Goal: Transaction & Acquisition: Purchase product/service

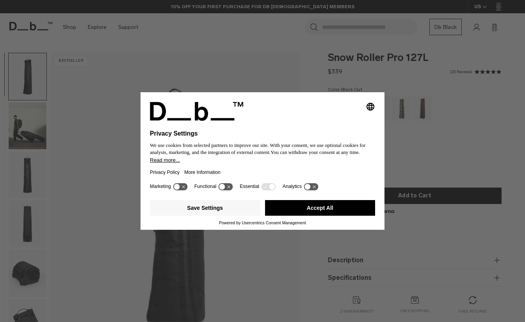
click at [301, 213] on button "Accept All" at bounding box center [320, 208] width 111 height 16
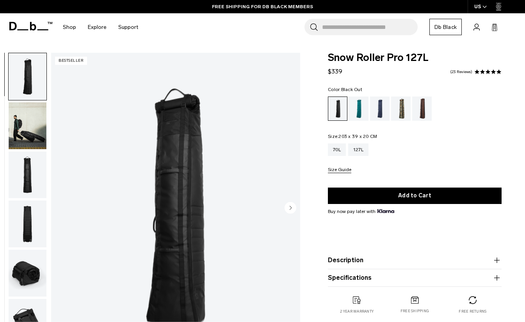
click at [30, 168] on img "button" at bounding box center [28, 175] width 38 height 47
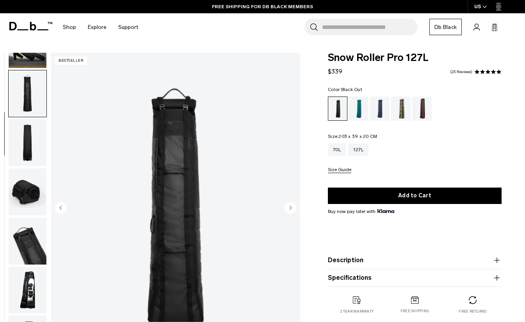
scroll to position [99, 0]
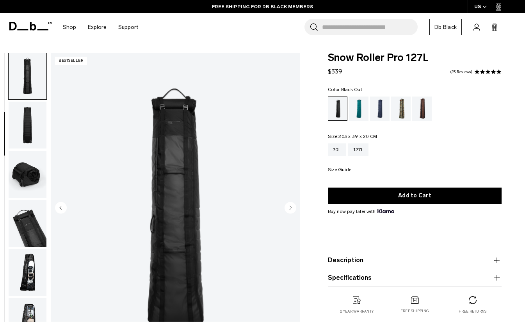
click at [32, 138] on img "button" at bounding box center [28, 125] width 38 height 47
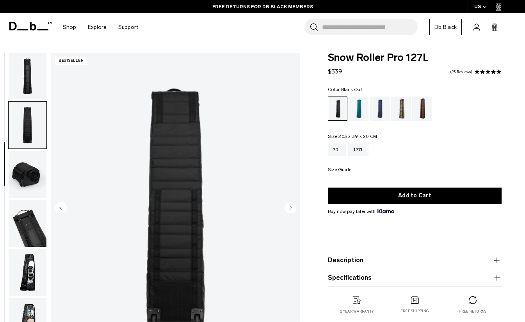
scroll to position [148, 0]
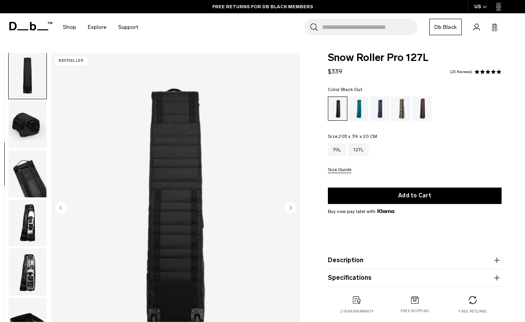
click at [30, 140] on img "button" at bounding box center [28, 124] width 38 height 47
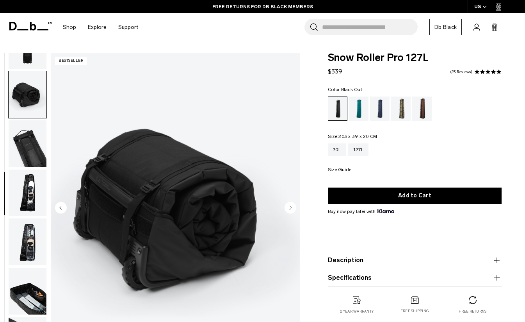
click at [29, 151] on img "button" at bounding box center [28, 143] width 38 height 47
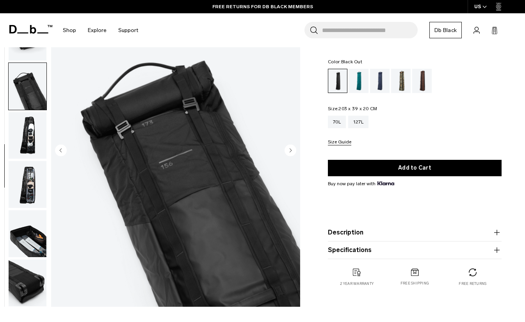
scroll to position [59, 0]
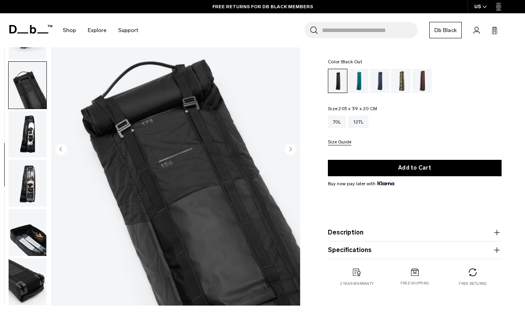
click at [27, 130] on img "button" at bounding box center [28, 134] width 38 height 47
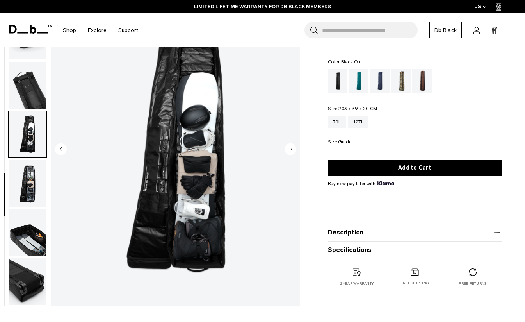
click at [29, 176] on img "button" at bounding box center [28, 183] width 38 height 47
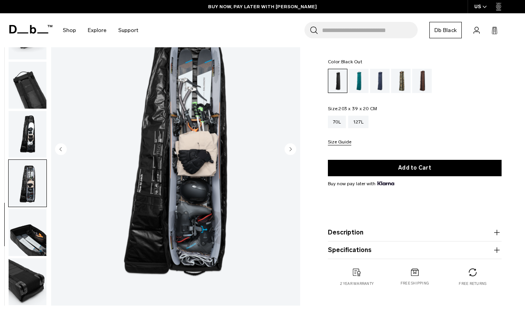
click at [32, 233] on img "button" at bounding box center [28, 232] width 38 height 47
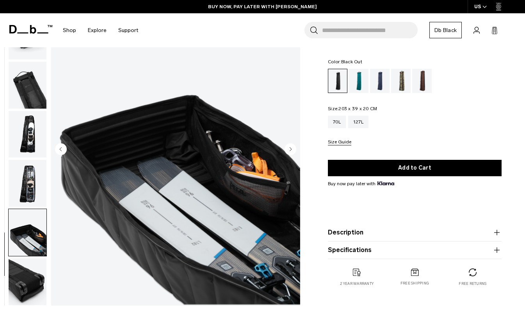
click at [27, 277] on img "button" at bounding box center [28, 281] width 38 height 47
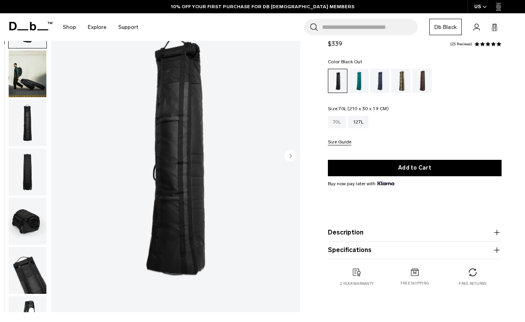
click at [338, 122] on div "70L" at bounding box center [337, 122] width 18 height 12
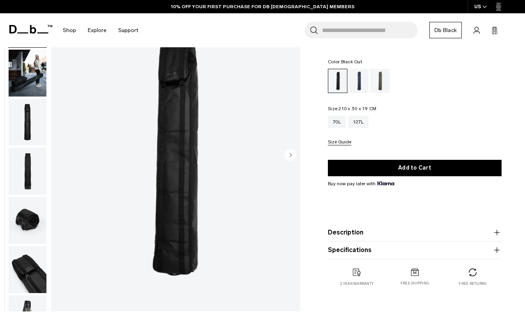
click at [36, 73] on img "button" at bounding box center [28, 73] width 38 height 47
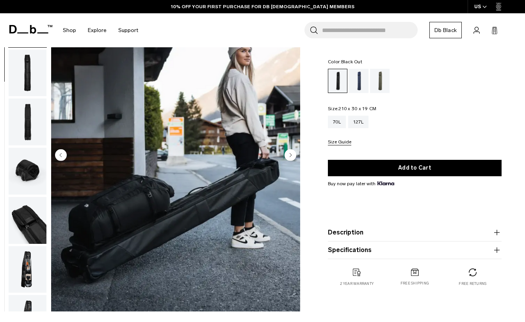
scroll to position [50, 0]
click at [23, 122] on img "button" at bounding box center [28, 121] width 38 height 47
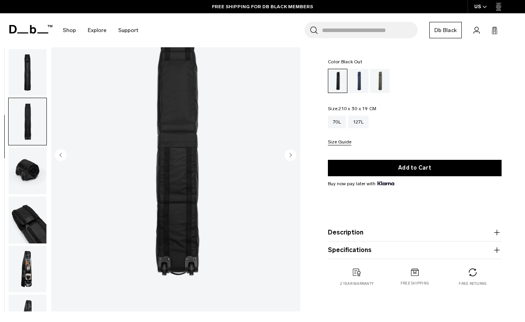
scroll to position [83, 0]
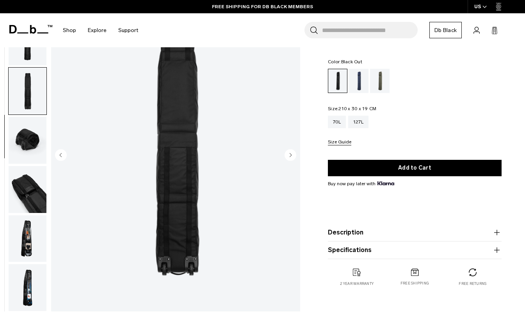
click at [30, 187] on img "button" at bounding box center [28, 189] width 38 height 47
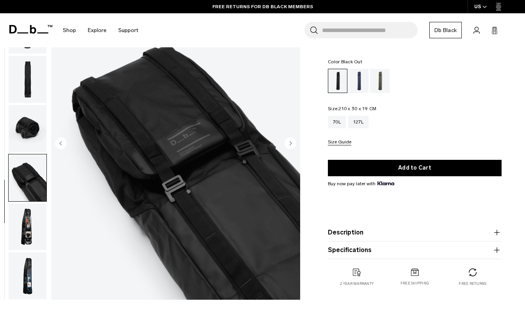
scroll to position [66, 0]
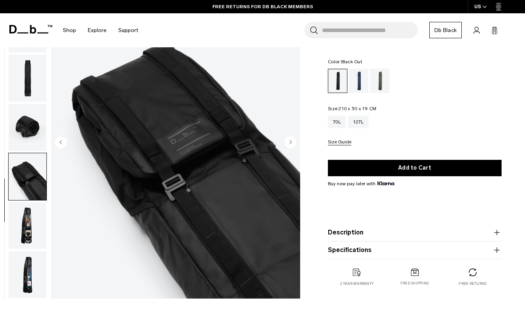
click at [28, 227] on img "button" at bounding box center [28, 225] width 38 height 47
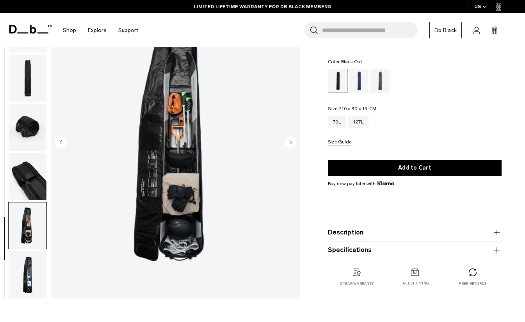
click at [27, 266] on img "button" at bounding box center [28, 274] width 38 height 47
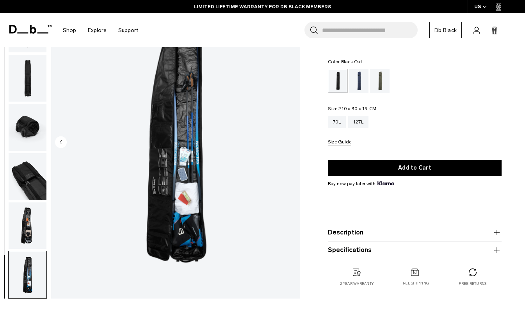
click at [32, 231] on img "button" at bounding box center [28, 225] width 38 height 47
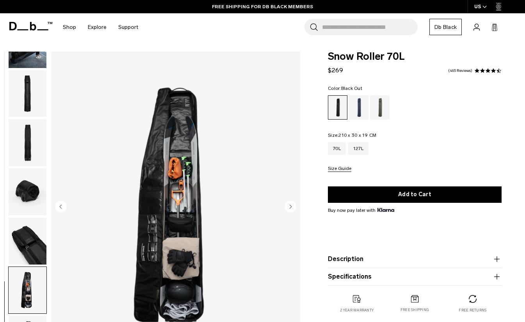
scroll to position [0, 0]
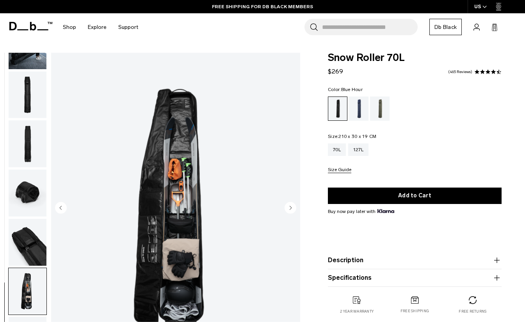
click at [362, 107] on div "Blue Hour" at bounding box center [359, 108] width 20 height 24
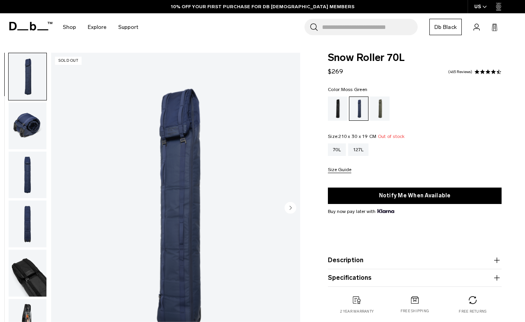
click at [381, 108] on div "Moss Green" at bounding box center [380, 108] width 20 height 24
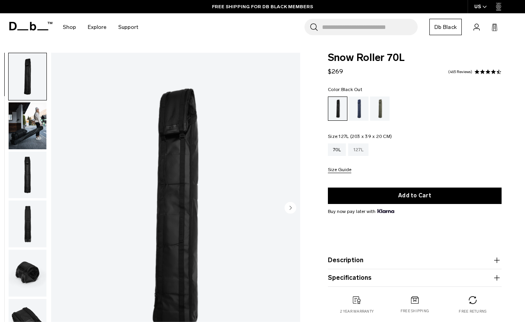
click at [362, 149] on div "127L" at bounding box center [358, 149] width 20 height 12
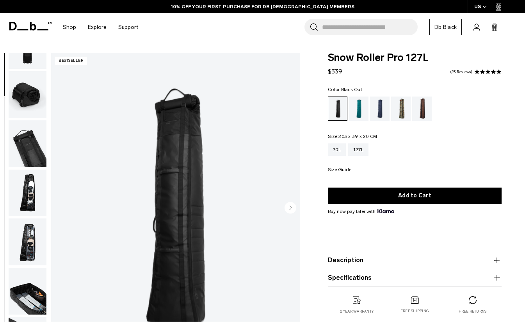
scroll to position [182, 0]
click at [30, 244] on img "button" at bounding box center [28, 241] width 38 height 47
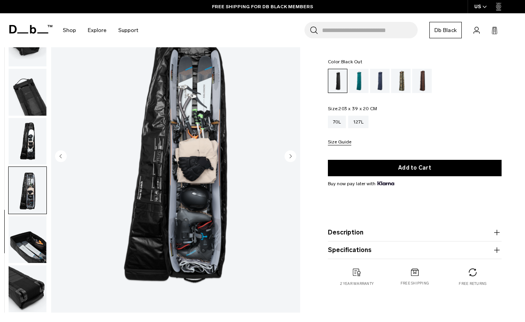
scroll to position [52, 0]
click at [32, 148] on img "button" at bounding box center [28, 141] width 38 height 47
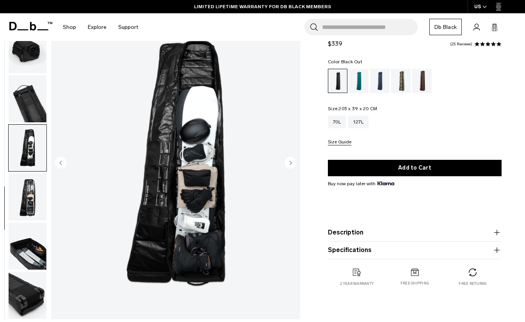
scroll to position [32, 0]
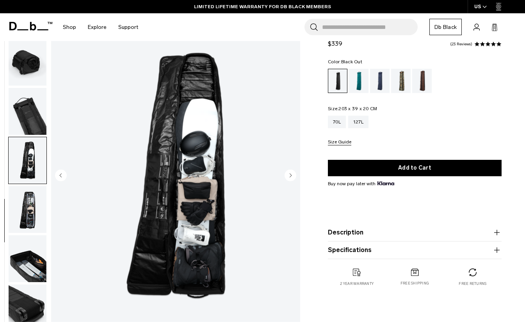
click at [32, 260] on img "button" at bounding box center [28, 258] width 38 height 47
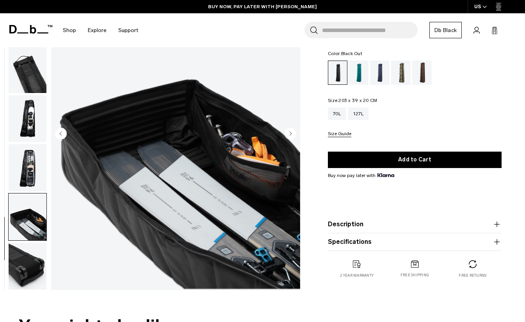
scroll to position [75, 0]
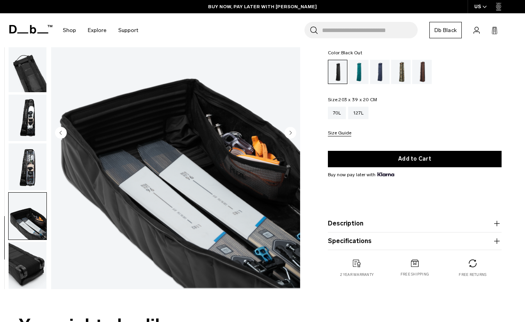
click at [29, 174] on img "button" at bounding box center [28, 166] width 38 height 47
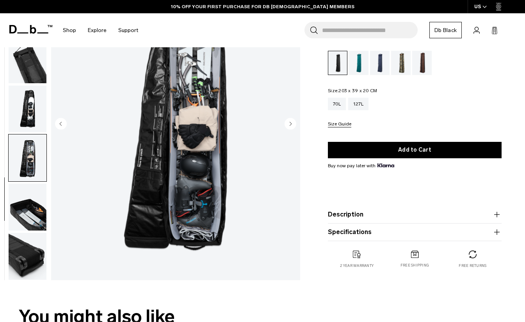
scroll to position [85, 0]
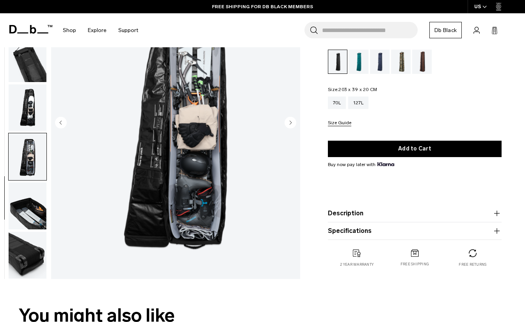
click at [203, 231] on img "8 / 10" at bounding box center [175, 123] width 249 height 311
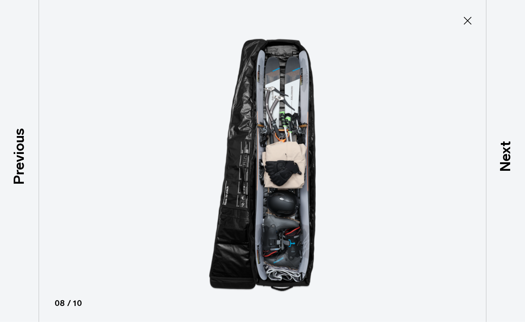
click at [465, 24] on icon at bounding box center [468, 21] width 8 height 8
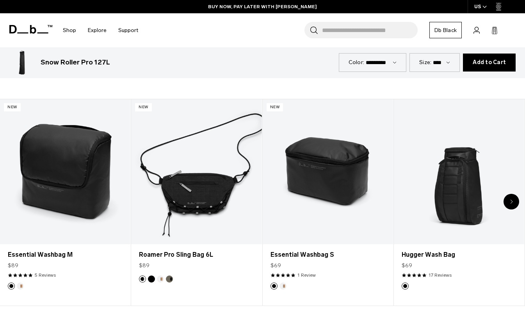
scroll to position [1838, 0]
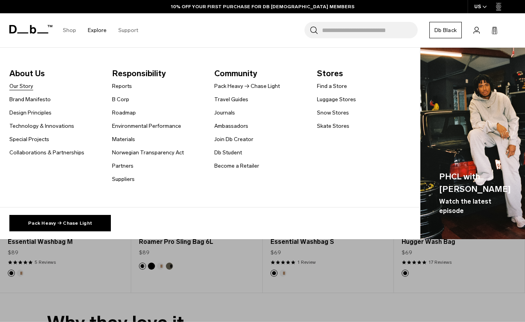
click at [20, 85] on link "Our Story" at bounding box center [21, 86] width 24 height 8
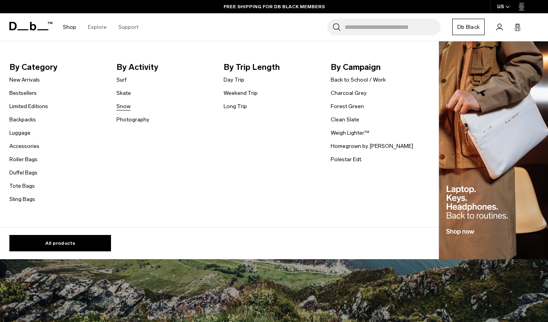
click at [125, 107] on link "Snow" at bounding box center [123, 106] width 14 height 8
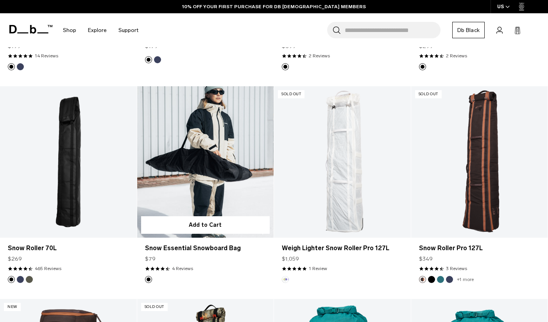
scroll to position [751, 0]
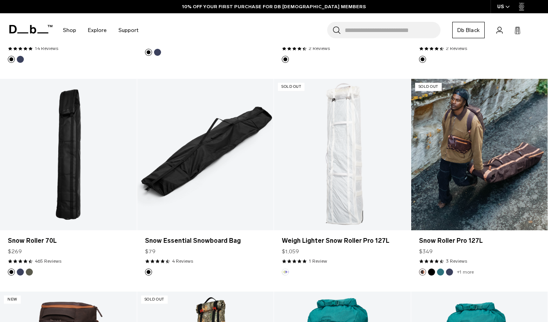
click at [474, 209] on link "Snow Roller Pro 127L" at bounding box center [479, 155] width 137 height 152
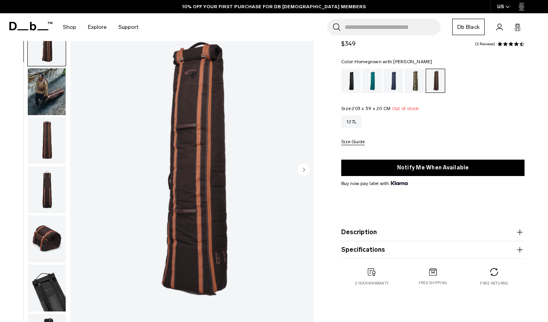
scroll to position [35, 0]
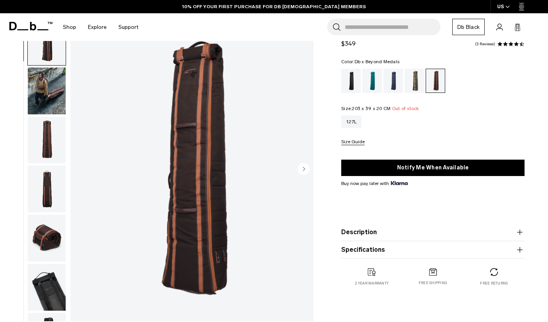
click at [416, 77] on div "Db x Beyond Medals" at bounding box center [414, 81] width 20 height 24
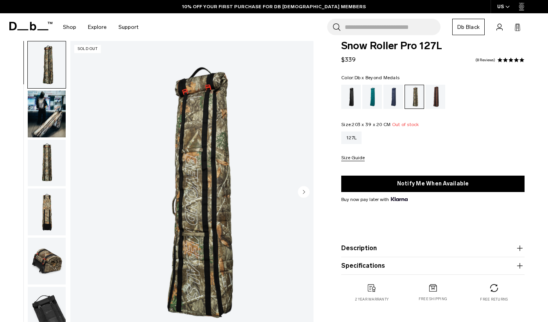
scroll to position [22, 0]
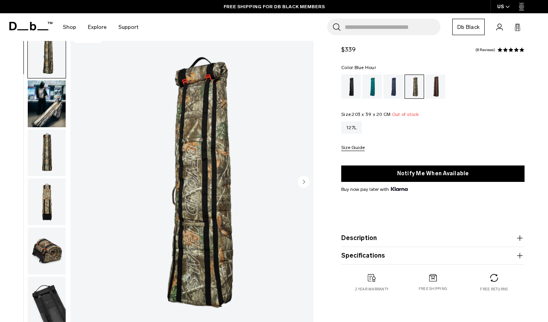
click at [393, 84] on div "Blue Hour" at bounding box center [393, 87] width 20 height 24
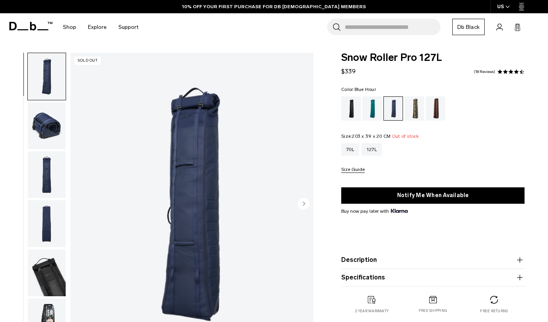
scroll to position [7, 0]
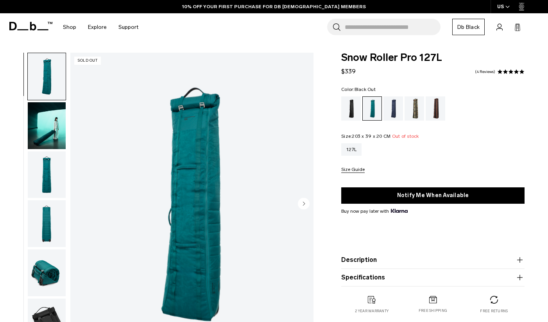
click at [352, 105] on div "Black Out" at bounding box center [351, 108] width 20 height 24
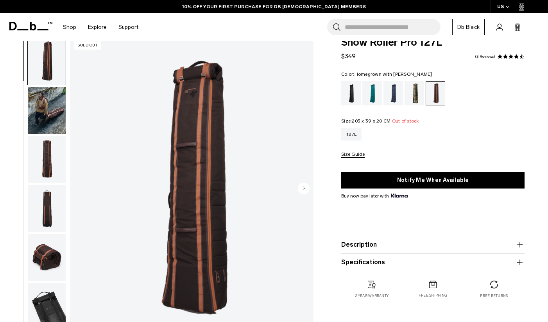
scroll to position [16, 0]
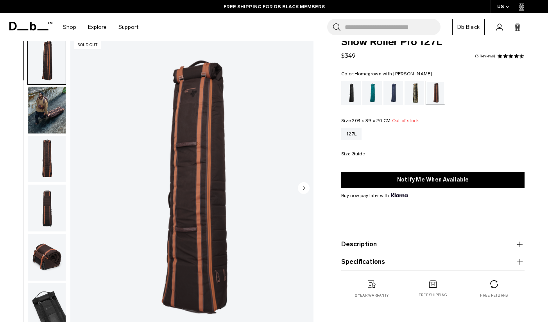
click at [52, 116] on img "button" at bounding box center [47, 110] width 38 height 47
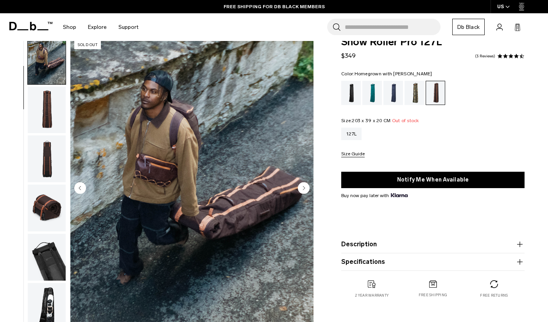
scroll to position [50, 0]
click at [47, 130] on img "button" at bounding box center [47, 109] width 38 height 47
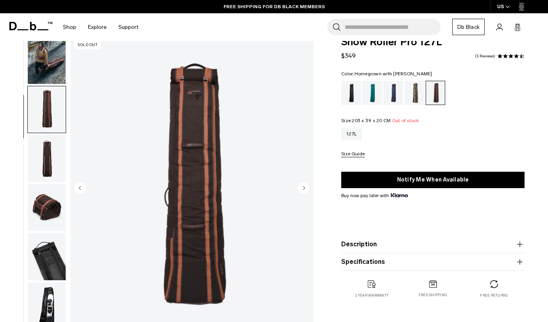
scroll to position [99, 0]
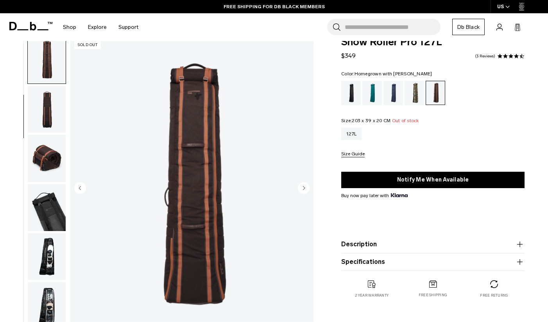
click at [52, 163] on img "button" at bounding box center [47, 158] width 38 height 47
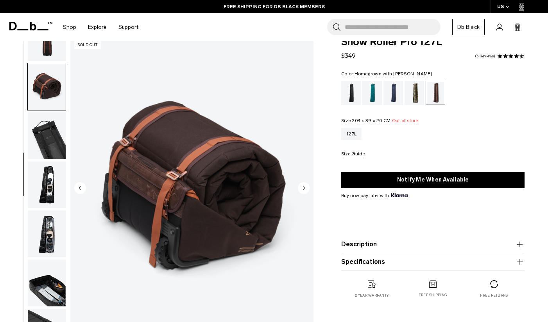
scroll to position [190, 0]
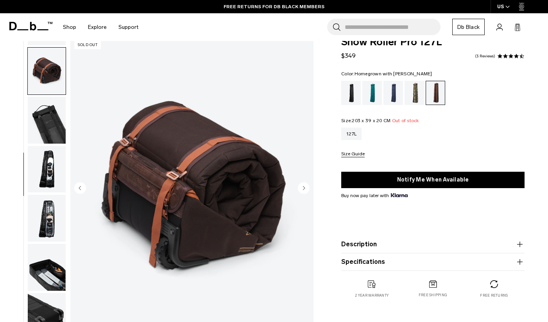
click at [51, 164] on img "button" at bounding box center [47, 169] width 38 height 47
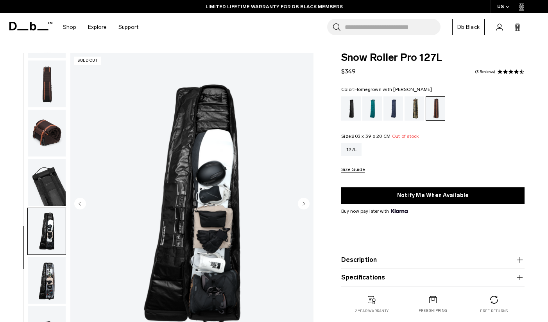
scroll to position [0, 0]
